Goal: Information Seeking & Learning: Learn about a topic

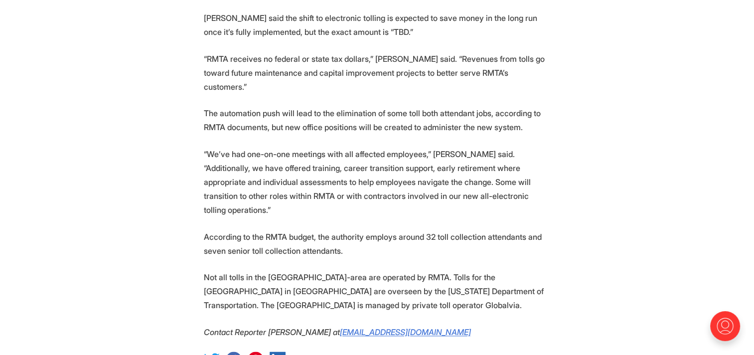
scroll to position [1485, 0]
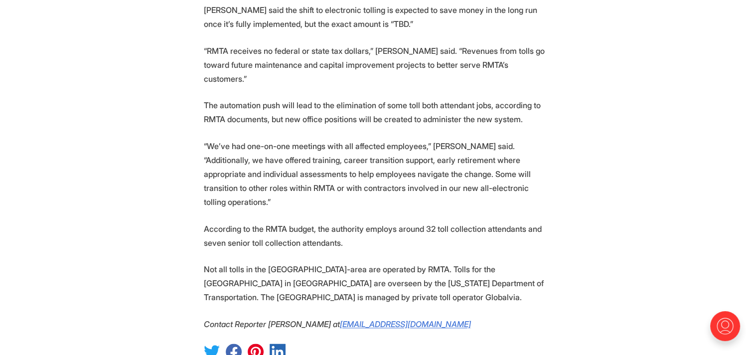
click at [342, 222] on p "According to the RMTA budget, the authority employs around 32 toll collection a…" at bounding box center [377, 236] width 347 height 28
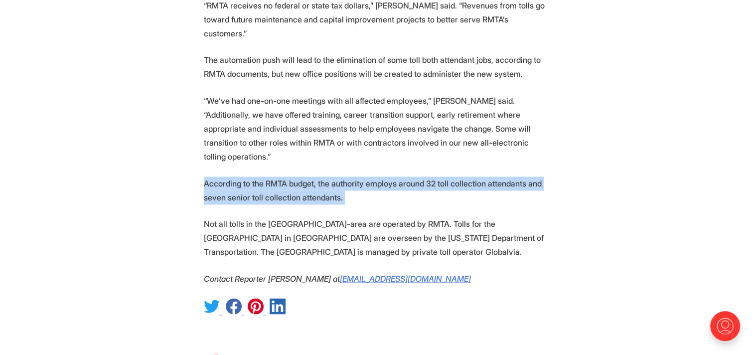
scroll to position [1530, 0]
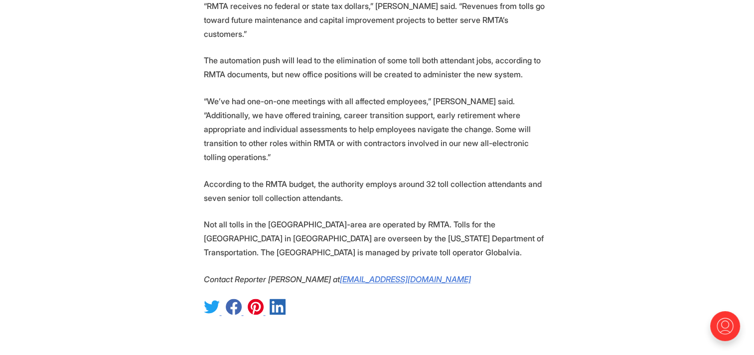
drag, startPoint x: 342, startPoint y: 177, endPoint x: 293, endPoint y: 156, distance: 54.0
click at [297, 217] on p "Not all tolls in the [GEOGRAPHIC_DATA]-area are operated by RMTA. Tolls for the…" at bounding box center [377, 238] width 347 height 42
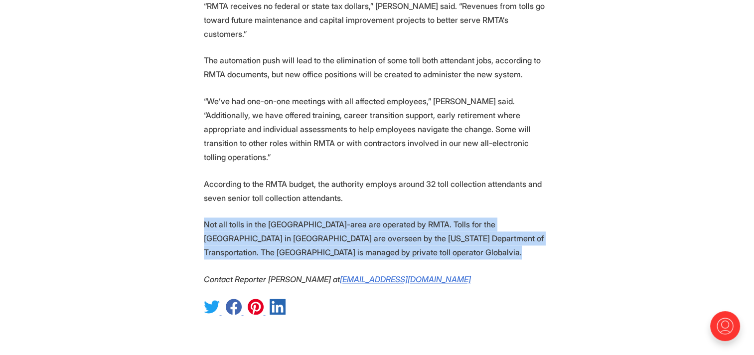
drag, startPoint x: 297, startPoint y: 170, endPoint x: 250, endPoint y: 165, distance: 47.6
click at [250, 217] on p "Not all tolls in the [GEOGRAPHIC_DATA]-area are operated by RMTA. Tolls for the…" at bounding box center [377, 238] width 347 height 42
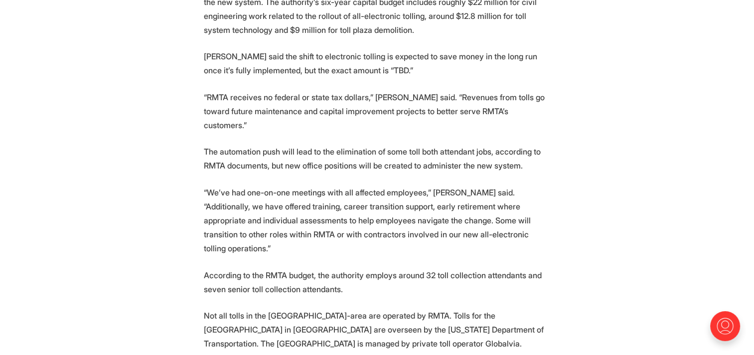
scroll to position [1443, 0]
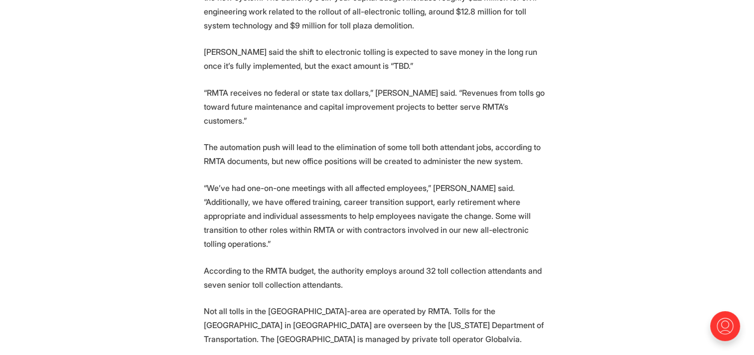
click at [360, 140] on p "The automation push will lead to the elimination of some toll both attendant jo…" at bounding box center [377, 154] width 347 height 28
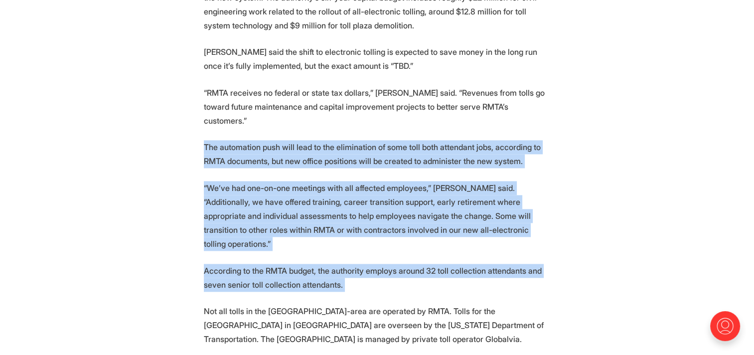
click at [359, 264] on p "According to the RMTA budget, the authority employs around 32 toll collection a…" at bounding box center [377, 278] width 347 height 28
copy section "The automation push will lead to the elimination of some toll both attendant jo…"
click at [513, 181] on p "“We’ve had one-on-one meetings with all affected employees,” [PERSON_NAME] said…" at bounding box center [377, 216] width 347 height 70
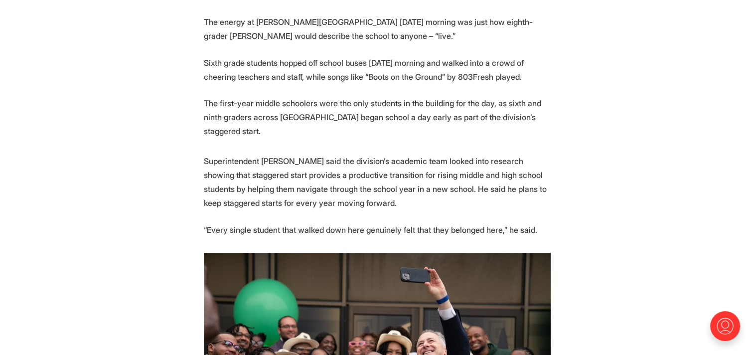
scroll to position [494, 0]
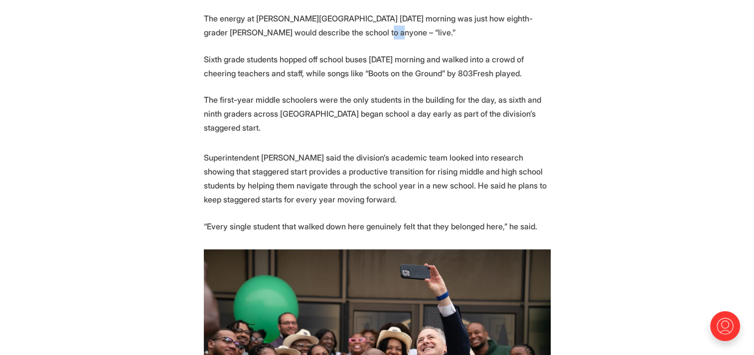
drag, startPoint x: 353, startPoint y: 42, endPoint x: 362, endPoint y: 28, distance: 16.6
click at [362, 28] on p "The energy at Thomas Henderson Middle School Monday morning was just how eighth…" at bounding box center [377, 25] width 347 height 28
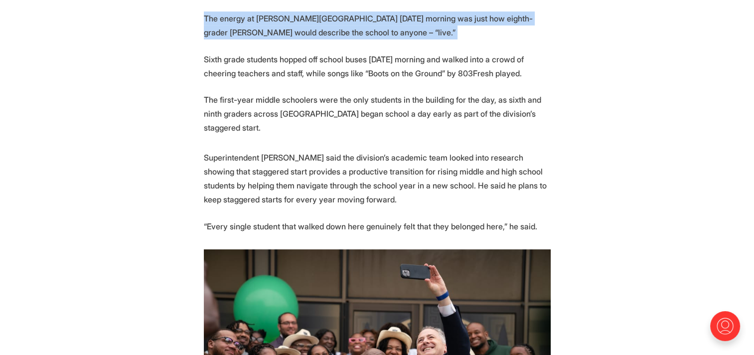
click at [362, 28] on p "The energy at Thomas Henderson Middle School Monday morning was just how eighth…" at bounding box center [377, 25] width 347 height 28
drag, startPoint x: 362, startPoint y: 28, endPoint x: 476, endPoint y: 16, distance: 115.2
click at [476, 16] on p "The energy at Thomas Henderson Middle School Monday morning was just how eighth…" at bounding box center [377, 25] width 347 height 28
click at [476, 18] on p "The energy at Thomas Henderson Middle School Monday morning was just how eighth…" at bounding box center [377, 25] width 347 height 28
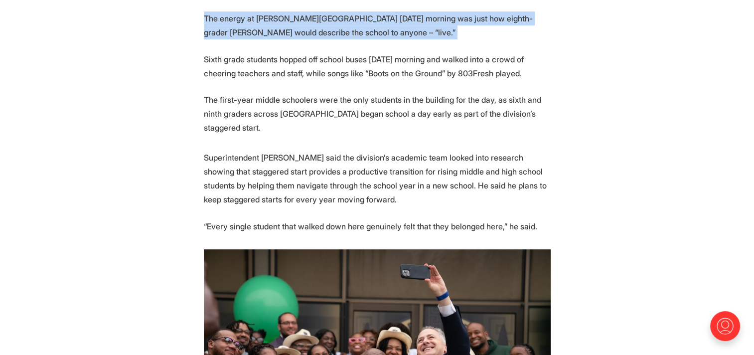
click at [476, 18] on p "The energy at Thomas Henderson Middle School Monday morning was just how eighth…" at bounding box center [377, 25] width 347 height 28
drag, startPoint x: 476, startPoint y: 18, endPoint x: 422, endPoint y: 36, distance: 57.4
click at [422, 36] on p "The energy at Thomas Henderson Middle School Monday morning was just how eighth…" at bounding box center [377, 25] width 347 height 28
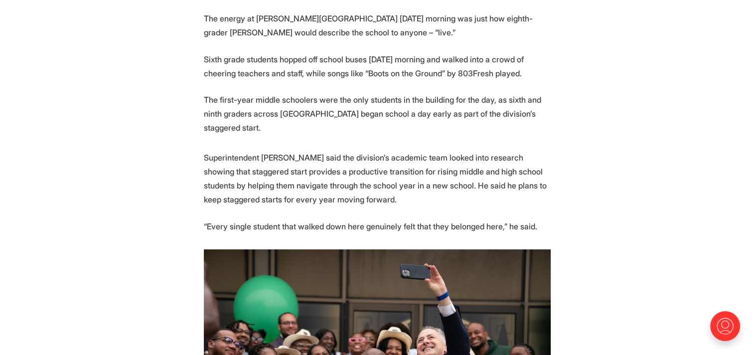
click at [439, 66] on p "Sixth grade students hopped off school buses Monday morning and walked into a c…" at bounding box center [377, 66] width 347 height 28
click at [393, 70] on p "Sixth grade students hopped off school buses Monday morning and walked into a c…" at bounding box center [377, 66] width 347 height 28
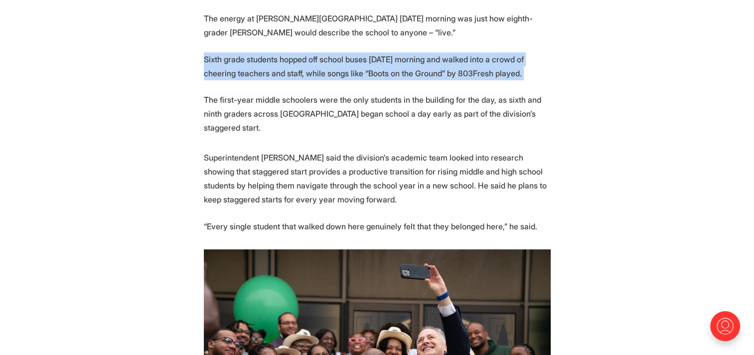
click at [393, 70] on p "Sixth grade students hopped off school buses Monday morning and walked into a c…" at bounding box center [377, 66] width 347 height 28
drag, startPoint x: 393, startPoint y: 70, endPoint x: 313, endPoint y: 86, distance: 81.3
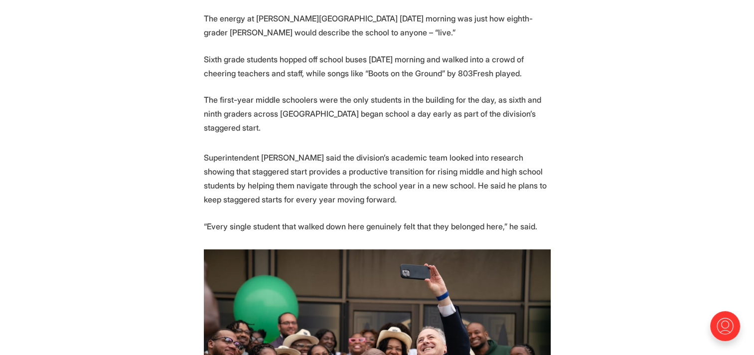
click at [317, 105] on p "The first-year middle schoolers were the only students in the building for the …" at bounding box center [377, 114] width 347 height 42
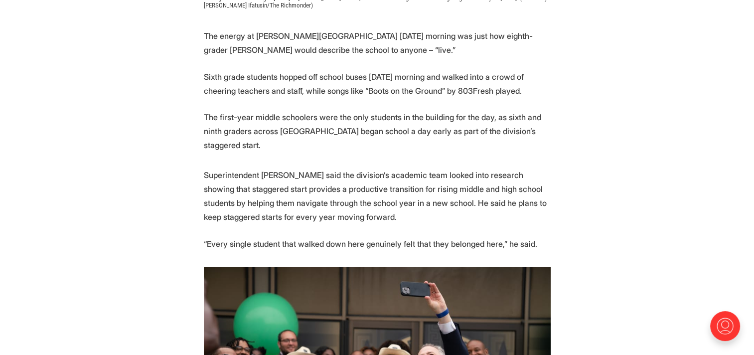
scroll to position [476, 0]
click at [542, 78] on p "Sixth grade students hopped off school buses Monday morning and walked into a c…" at bounding box center [377, 84] width 347 height 28
click at [520, 78] on p "Sixth grade students hopped off school buses Monday morning and walked into a c…" at bounding box center [377, 84] width 347 height 28
click at [520, 74] on p "Sixth grade students hopped off school buses Monday morning and walked into a c…" at bounding box center [377, 84] width 347 height 28
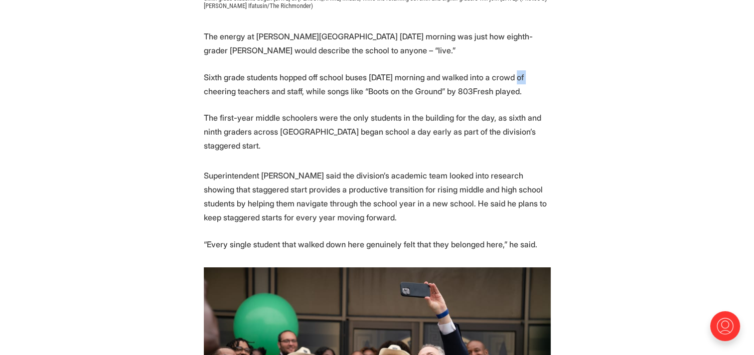
click at [523, 77] on p "Sixth grade students hopped off school buses Monday morning and walked into a c…" at bounding box center [377, 84] width 347 height 28
drag, startPoint x: 532, startPoint y: 76, endPoint x: 515, endPoint y: 78, distance: 17.1
click at [515, 78] on p "Sixth grade students hopped off school buses Monday morning and walked into a c…" at bounding box center [377, 84] width 347 height 28
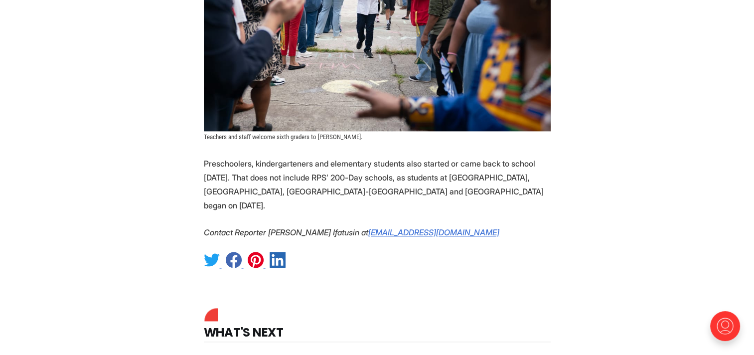
scroll to position [1318, 0]
